Goal: Information Seeking & Learning: Learn about a topic

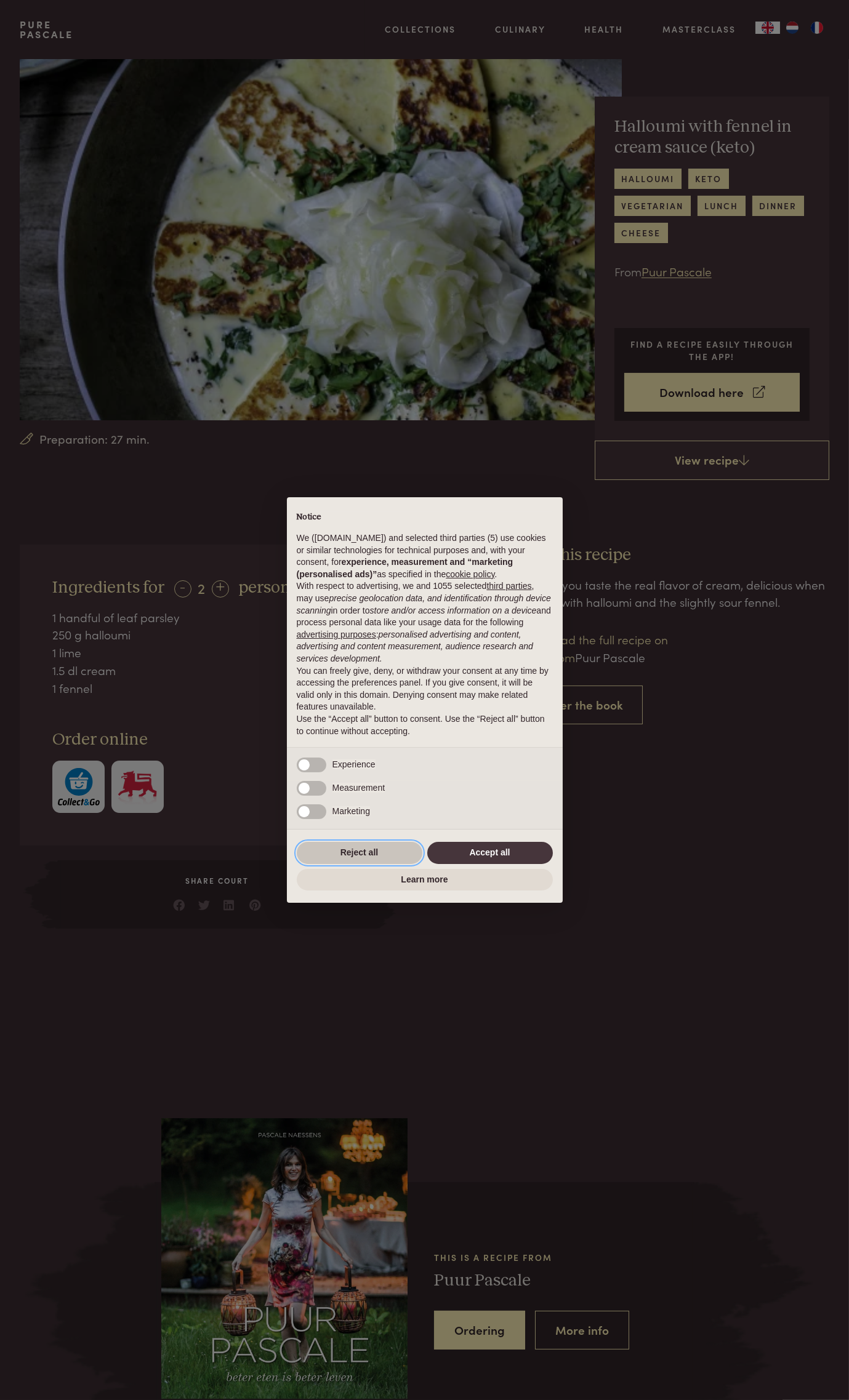
click at [340, 857] on button "Reject all" at bounding box center [359, 853] width 126 height 22
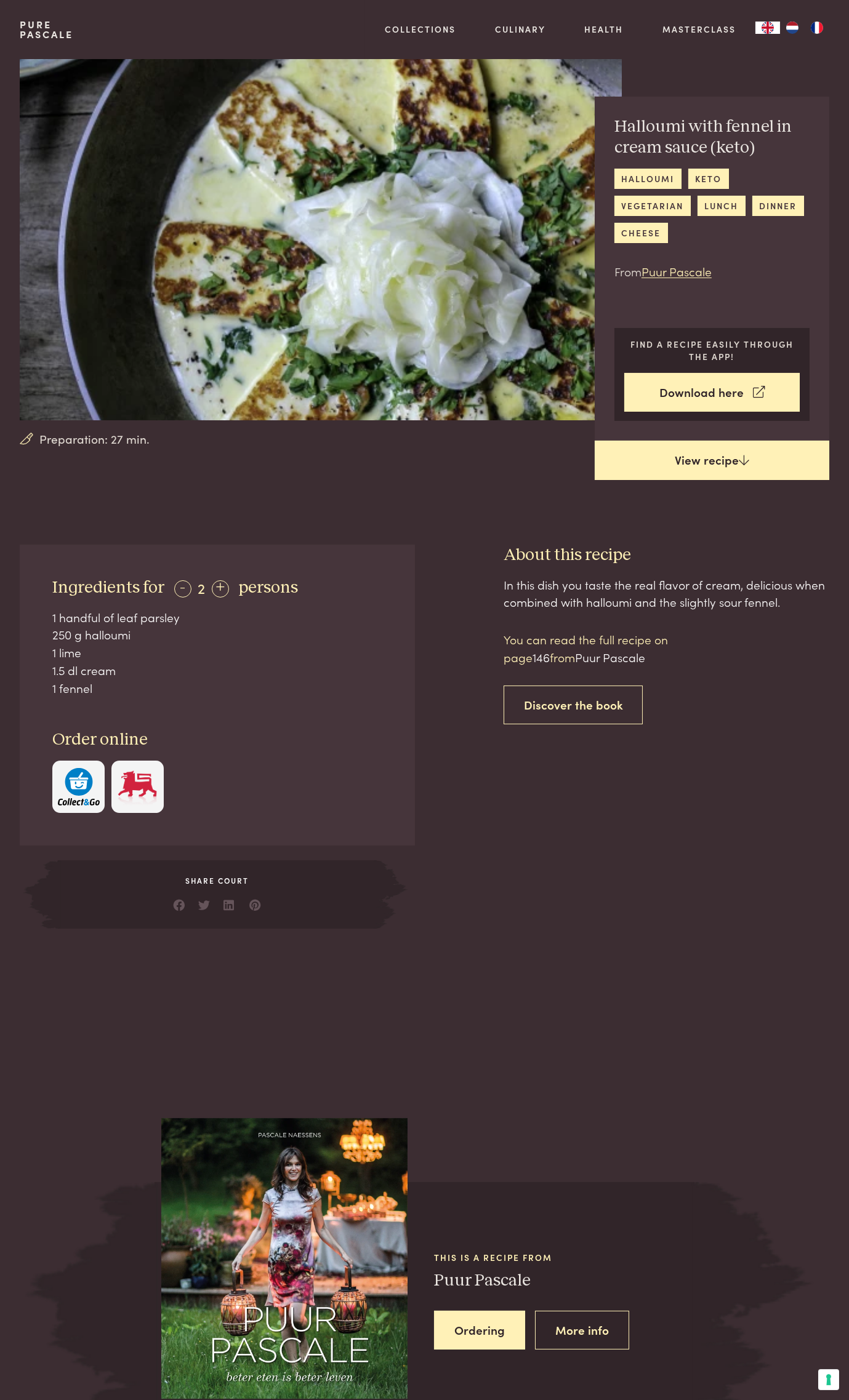
click at [737, 459] on link "View recipe" at bounding box center [712, 460] width 234 height 40
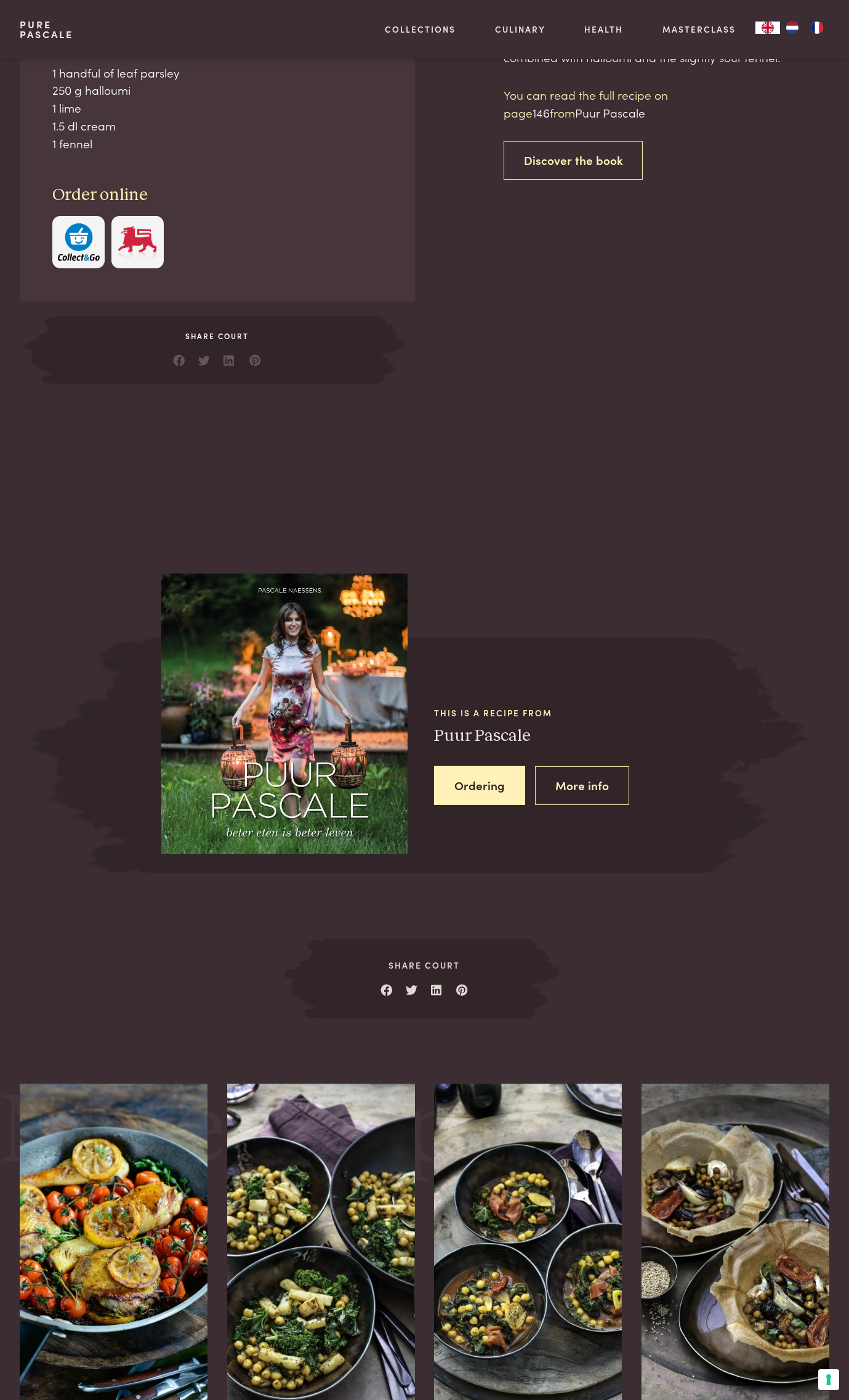
scroll to position [545, 0]
click at [555, 172] on link "Discover the book" at bounding box center [574, 159] width 140 height 39
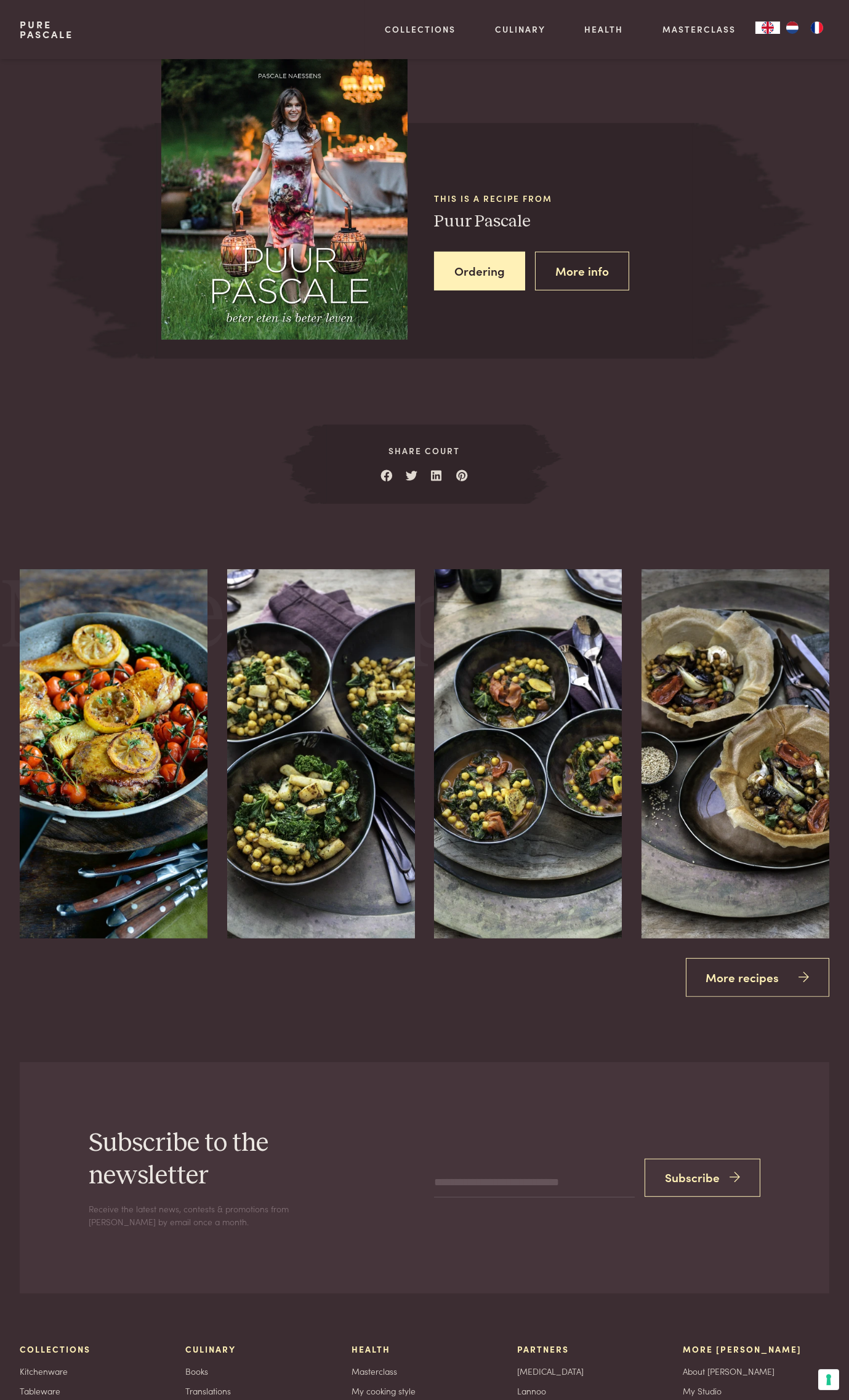
scroll to position [1060, 0]
click at [587, 278] on link "More info" at bounding box center [582, 270] width 94 height 39
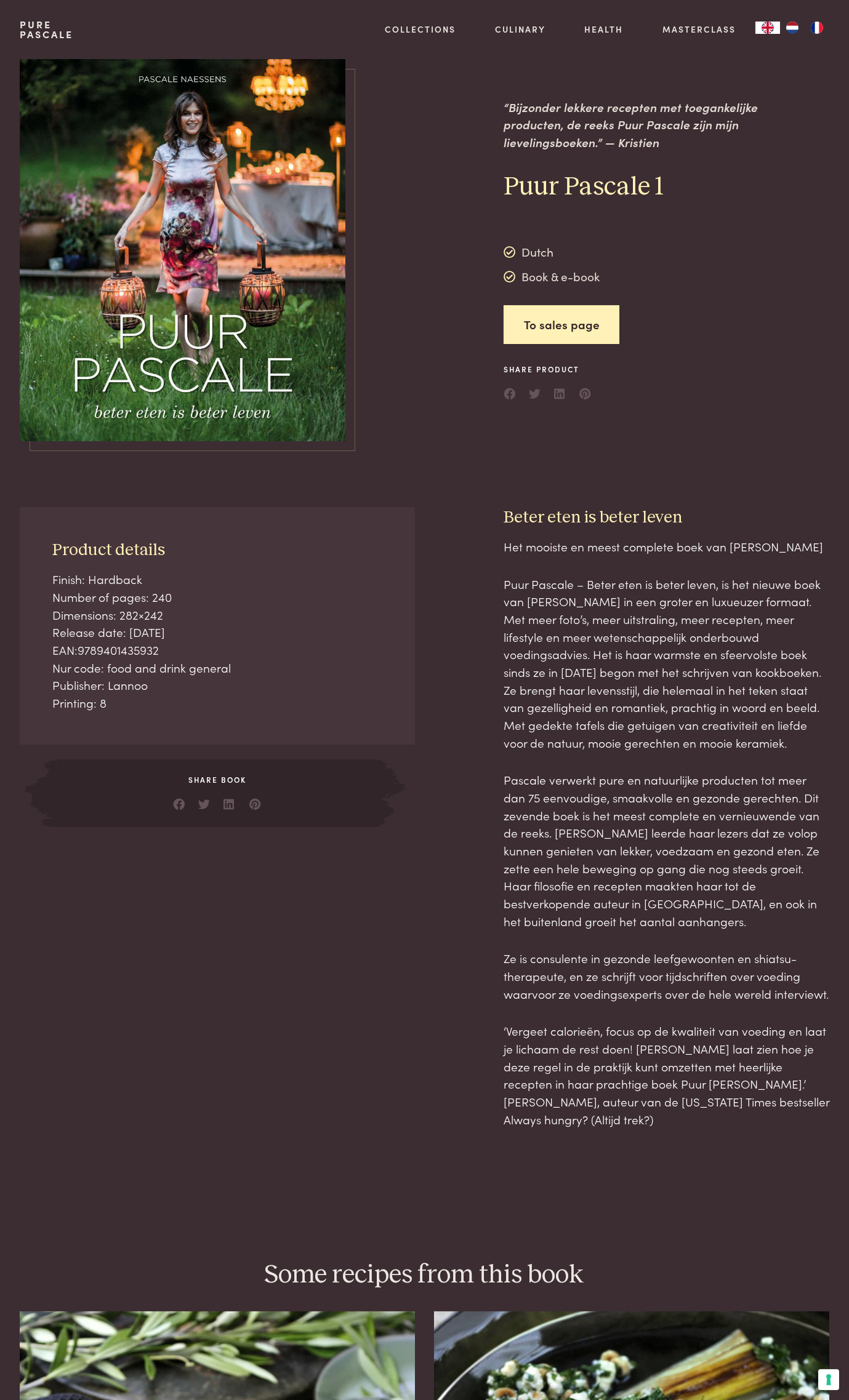
click at [36, 2] on div "Pure Pascale" at bounding box center [46, 30] width 54 height 59
